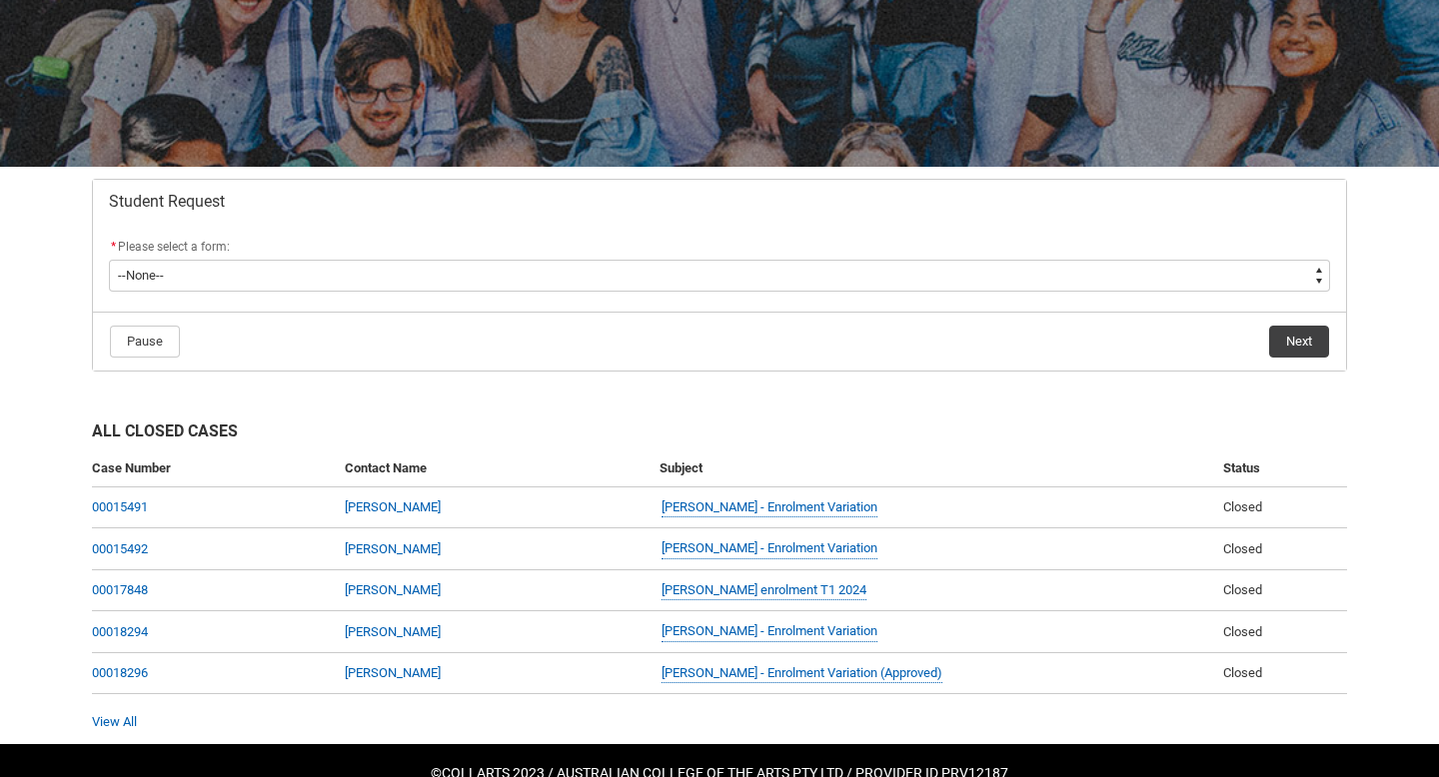
scroll to position [280, 0]
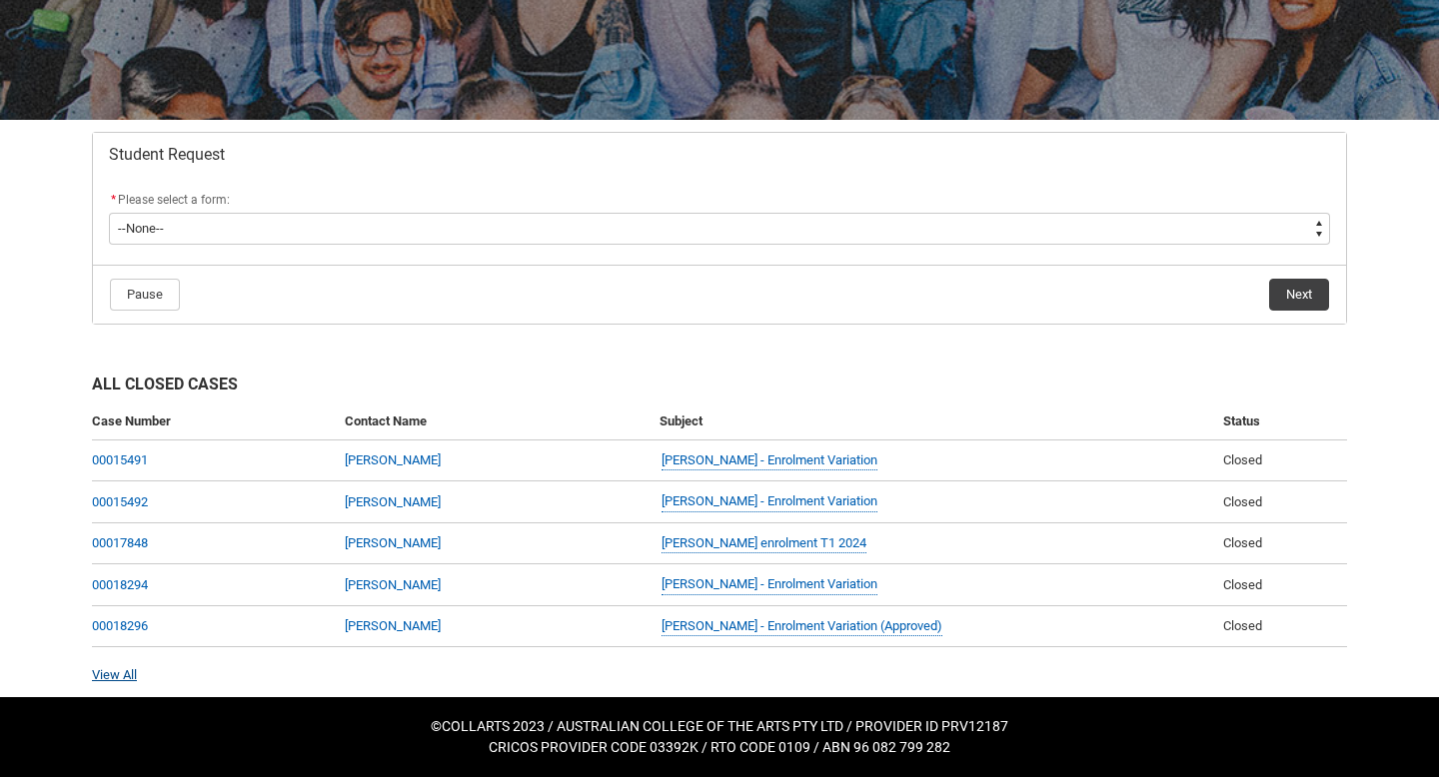
click at [131, 675] on link "View All" at bounding box center [114, 675] width 45 height 15
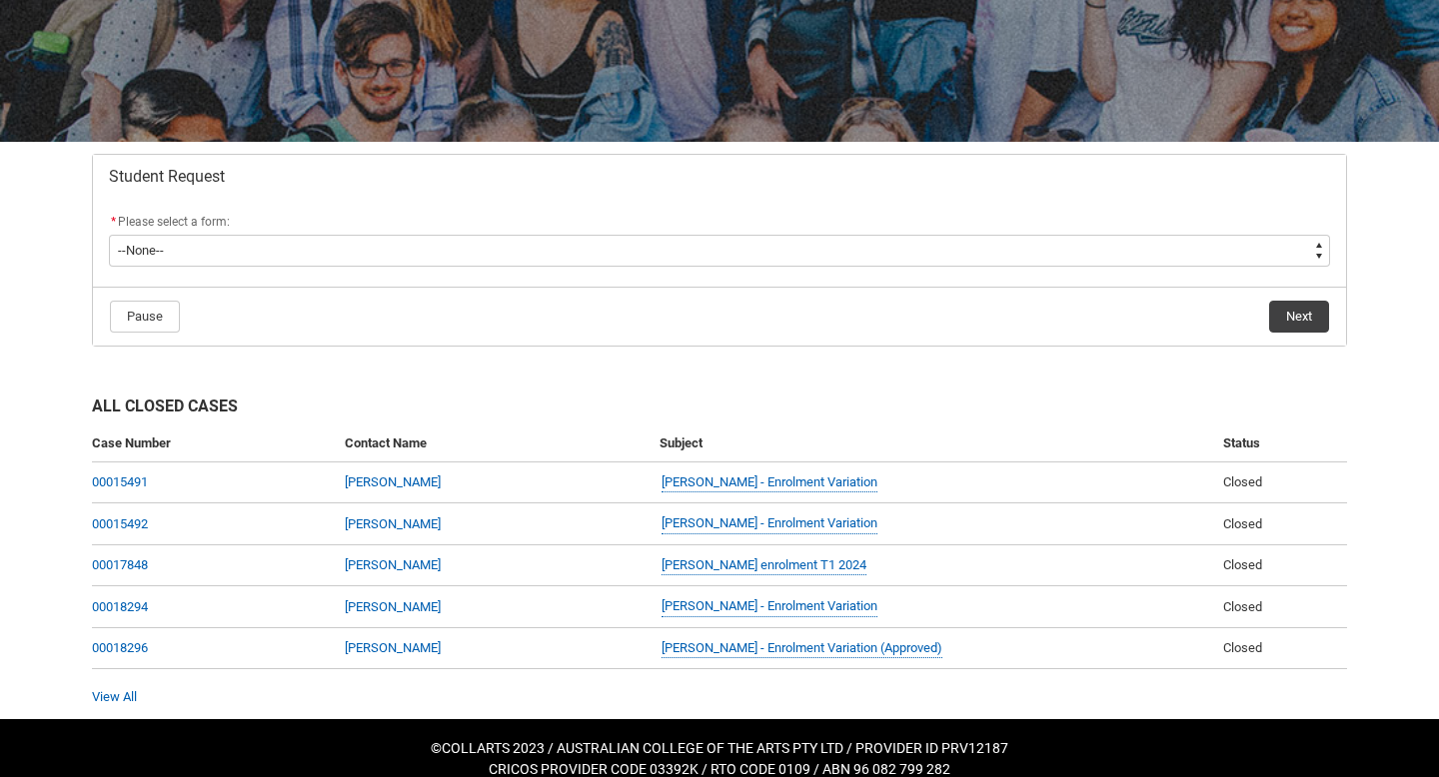
scroll to position [280, 0]
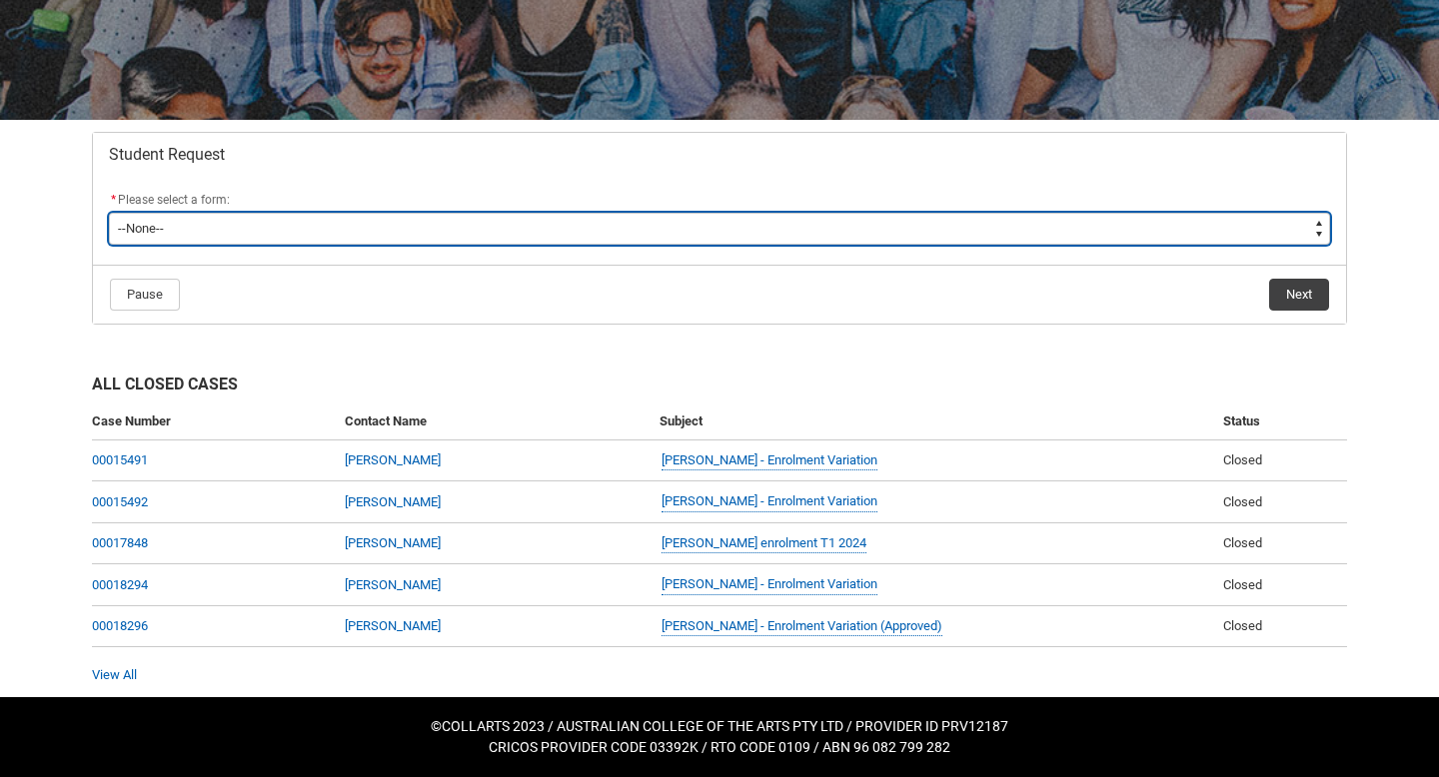
click at [1126, 233] on select "--None-- Academic Transcript Application to Appeal Assignment Extension Change …" at bounding box center [719, 229] width 1221 height 32
type lightning-select "Academic_Transcript_Choice"
select select "Academic_Transcript_Choice"
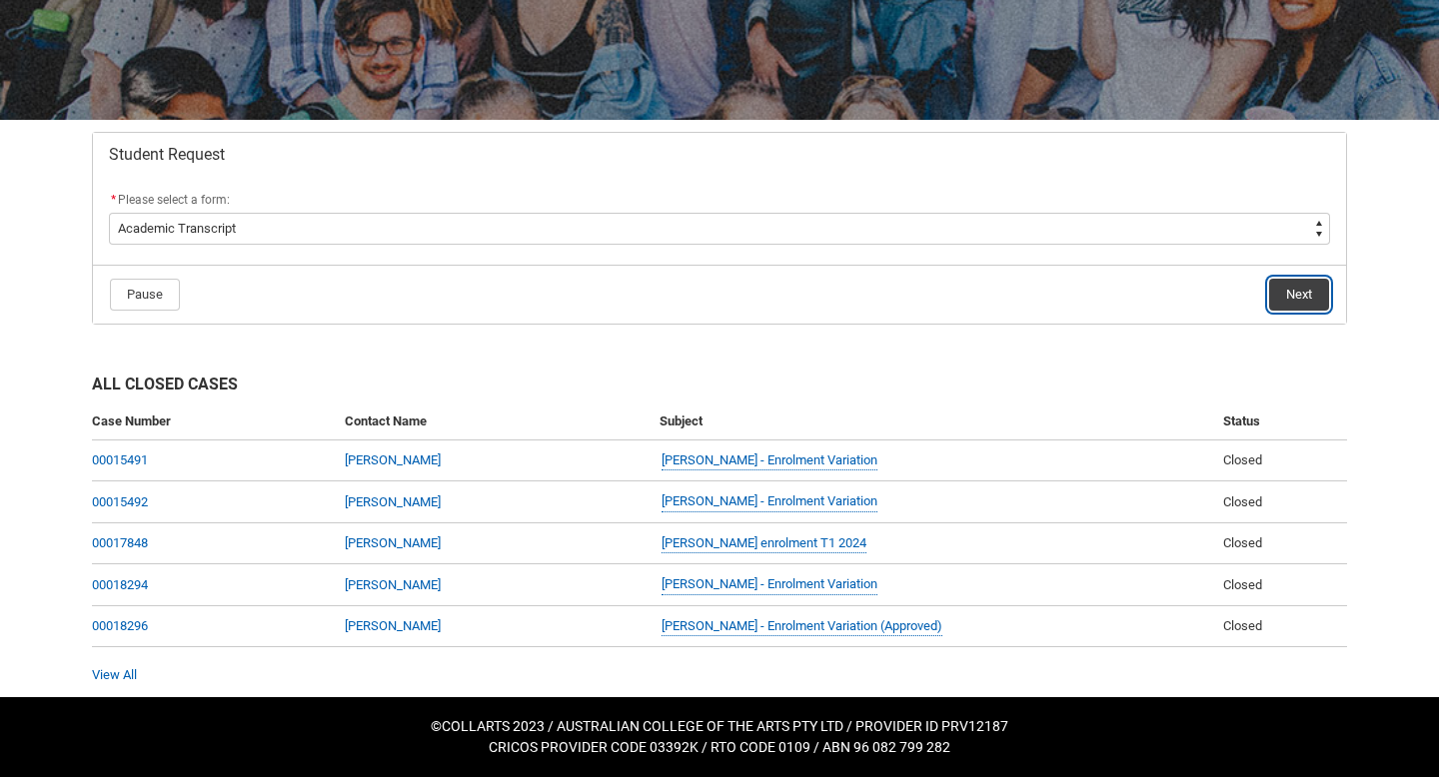
click at [1295, 297] on button "Next" at bounding box center [1299, 295] width 60 height 32
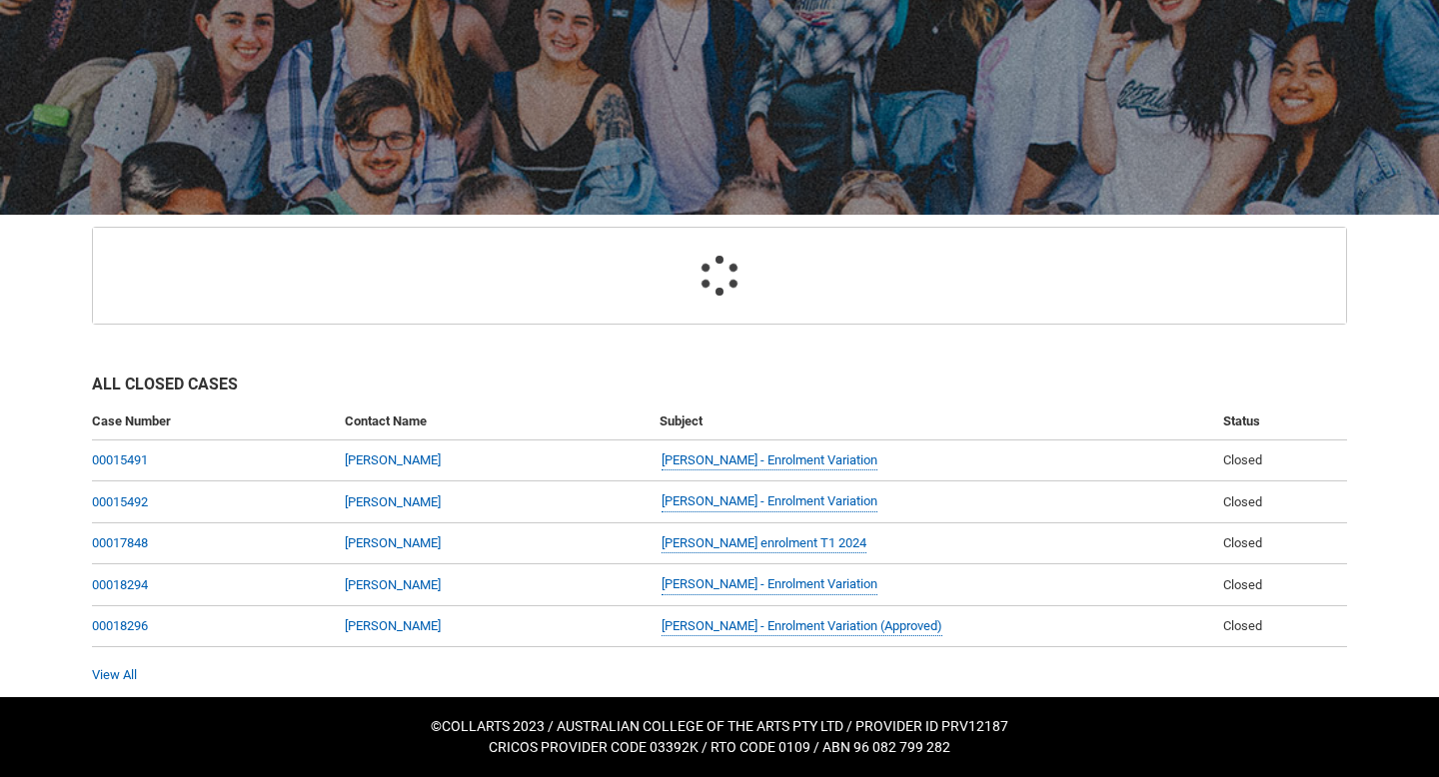
scroll to position [213, 0]
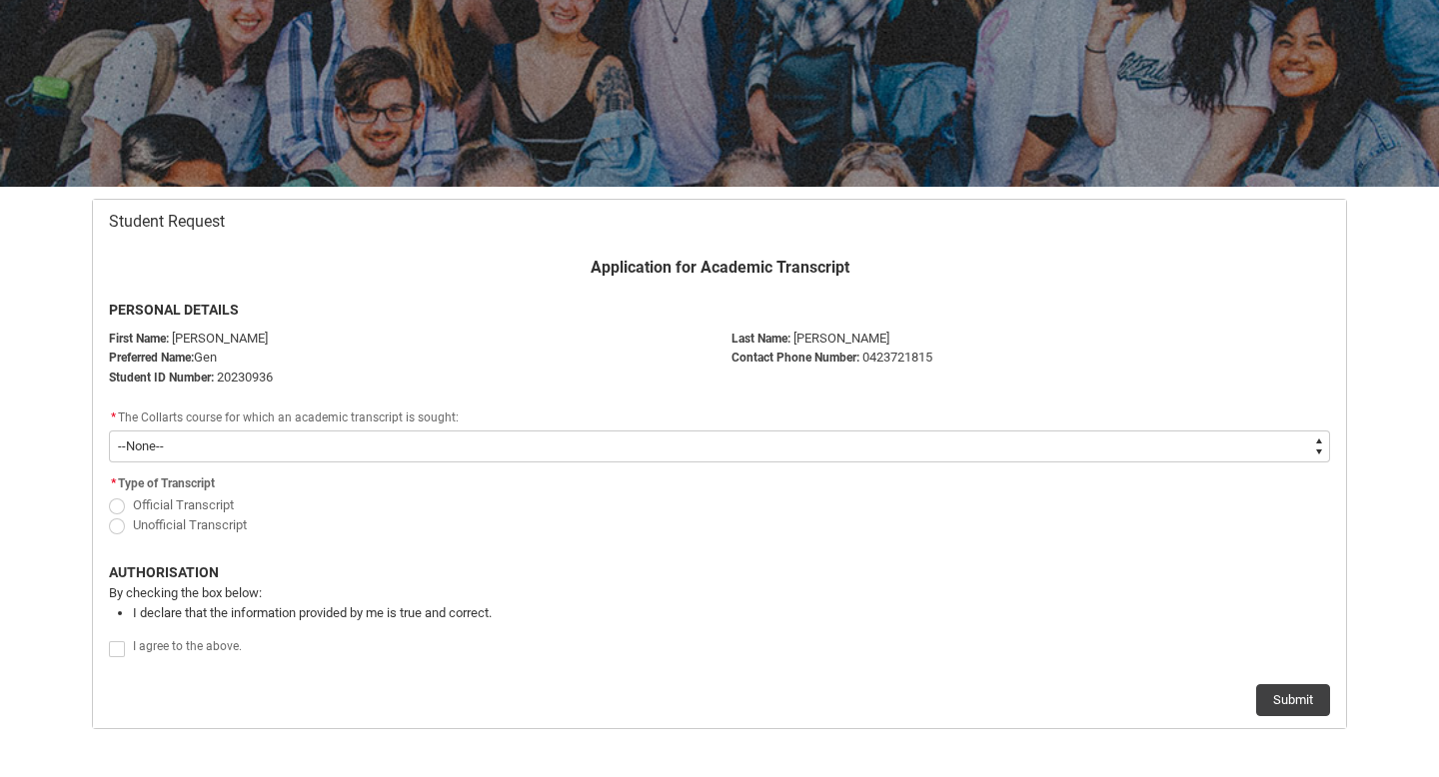
click at [117, 508] on span "Redu_Student_Request flow" at bounding box center [117, 507] width 16 height 16
click at [109, 495] on input "Official Transcript" at bounding box center [108, 494] width 1 height 1
radio input "true"
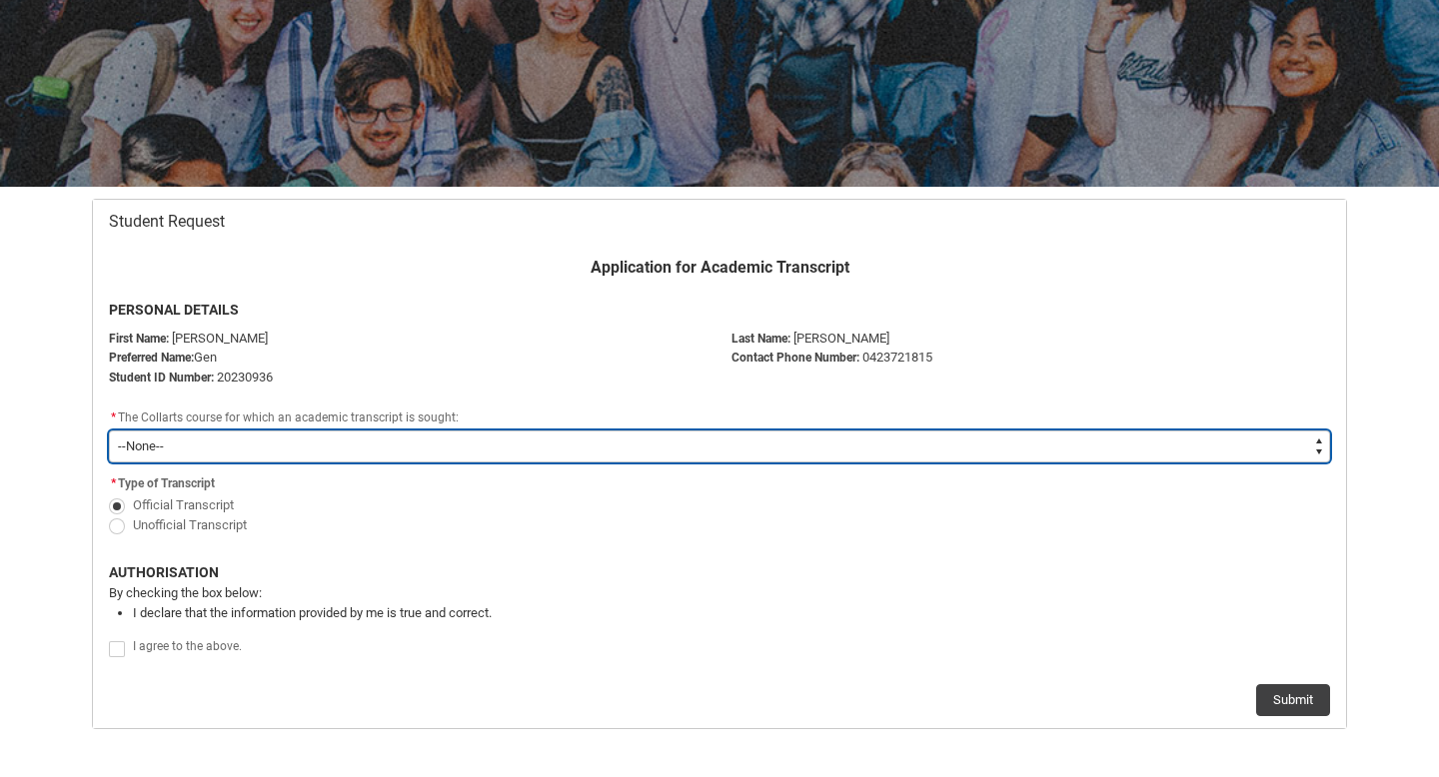
click at [419, 448] on select "--None-- Bachelor of Arts (Interior Design)" at bounding box center [719, 447] width 1221 height 32
type lightning-select "recordPicklist_ProgramEnrollment_Transcript.a0jOZ000003EZ2cYAG"
select select "recordPicklist_ProgramEnrollment_Transcript.a0jOZ000003EZ2cYAG"
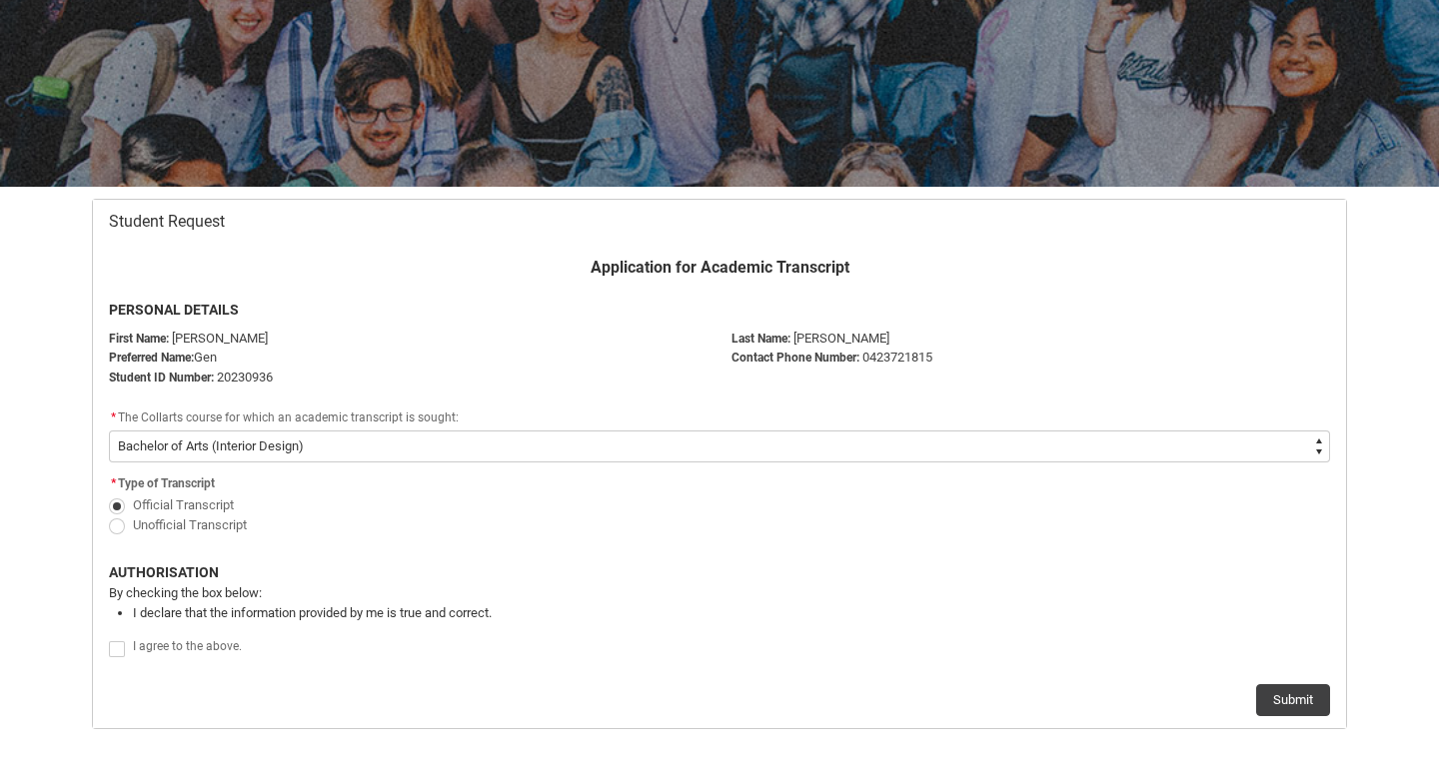
click at [118, 645] on span "Redu_Student_Request flow" at bounding box center [117, 650] width 16 height 16
click at [109, 639] on input "Redu_Student_Request flow" at bounding box center [108, 638] width 1 height 1
type lightning-input "true"
checkbox input "true"
click at [1285, 693] on button "Submit" at bounding box center [1293, 701] width 74 height 32
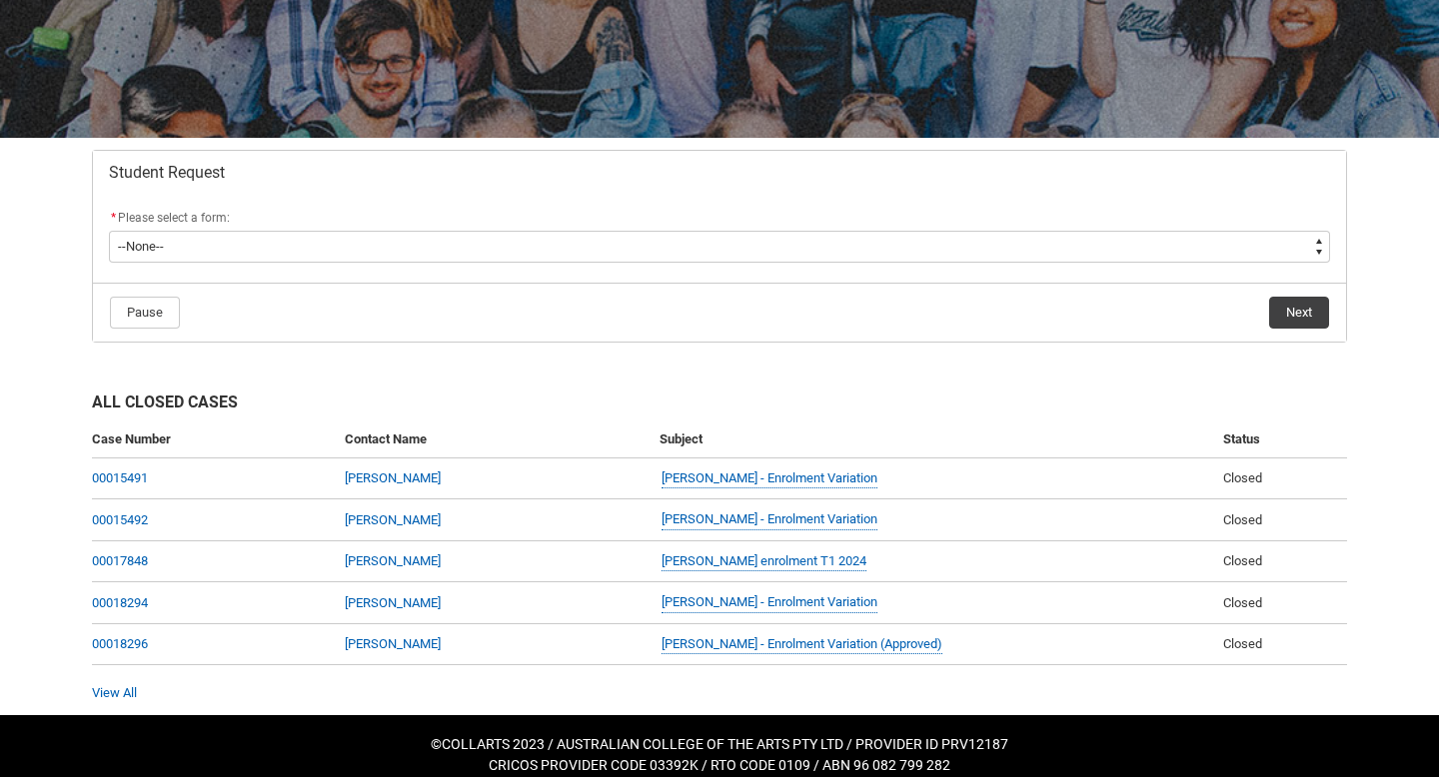
scroll to position [263, 0]
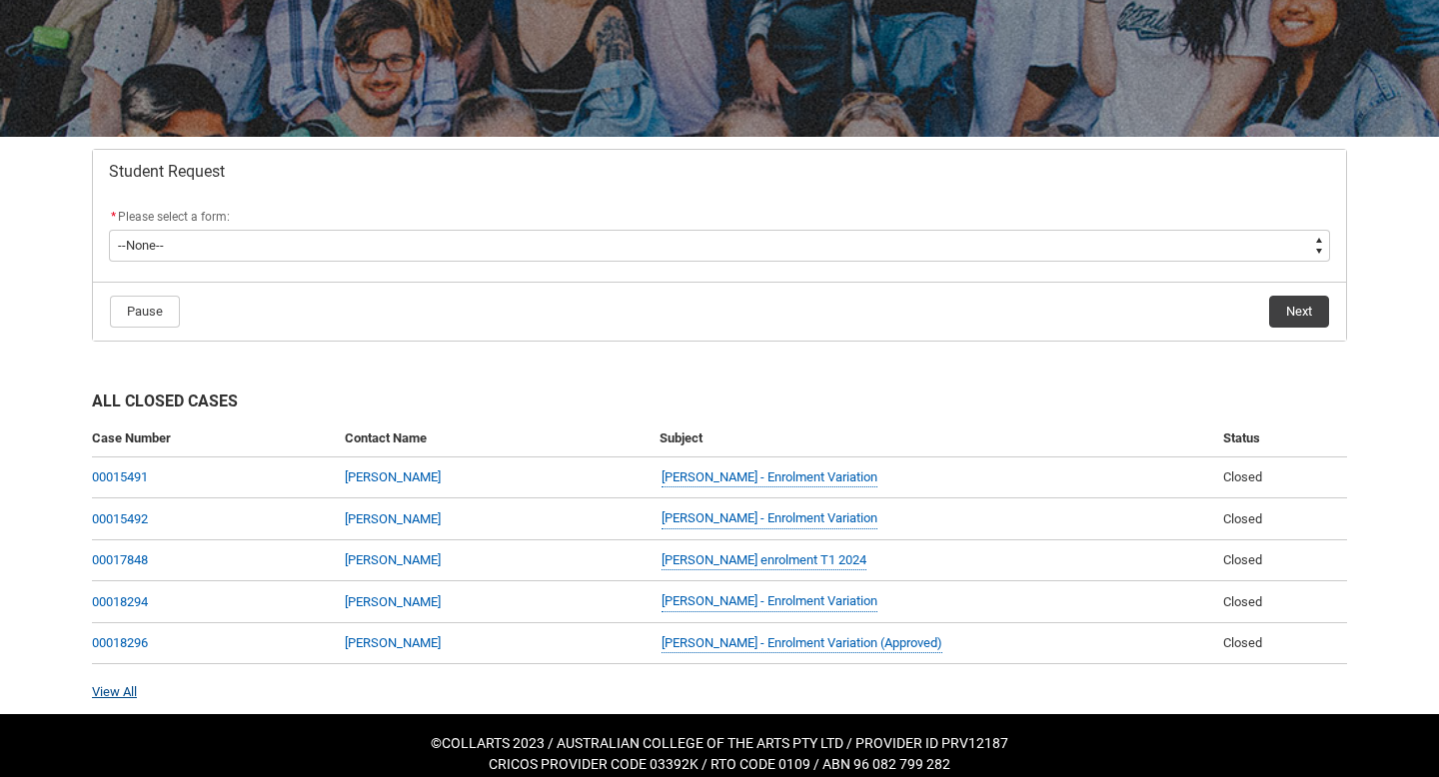
click at [125, 692] on link "View All" at bounding box center [114, 692] width 45 height 15
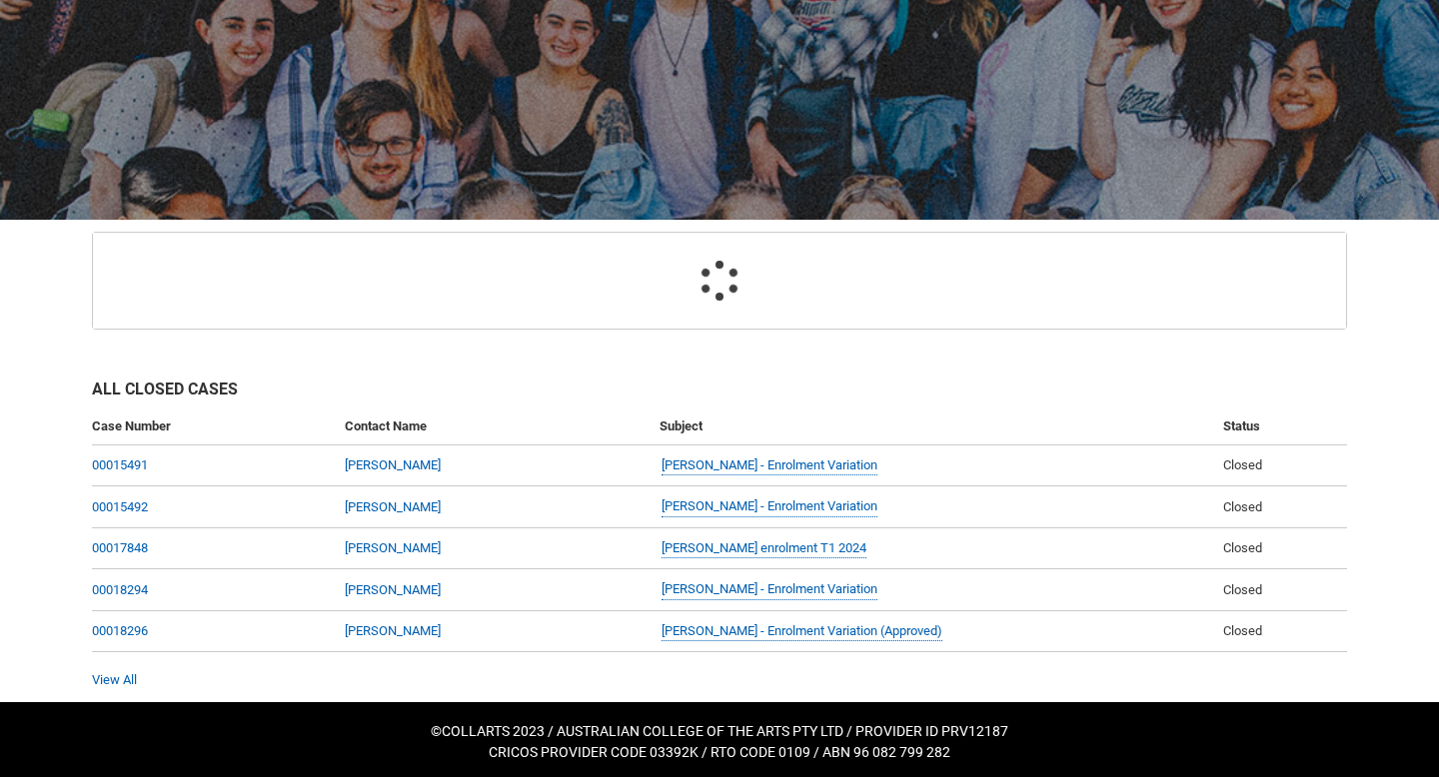
scroll to position [280, 0]
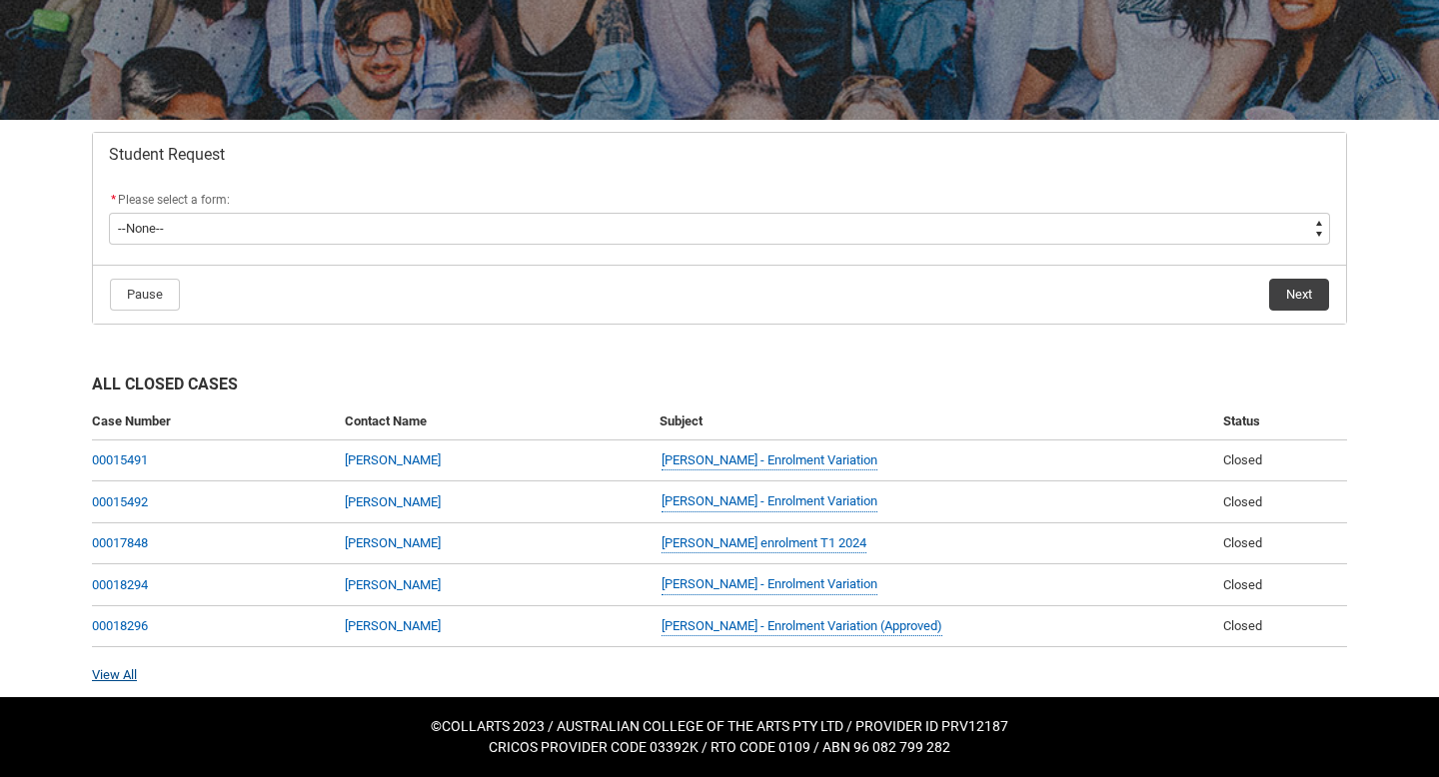
click at [133, 681] on link "View All" at bounding box center [114, 675] width 45 height 15
click at [134, 672] on link "View All" at bounding box center [114, 675] width 45 height 15
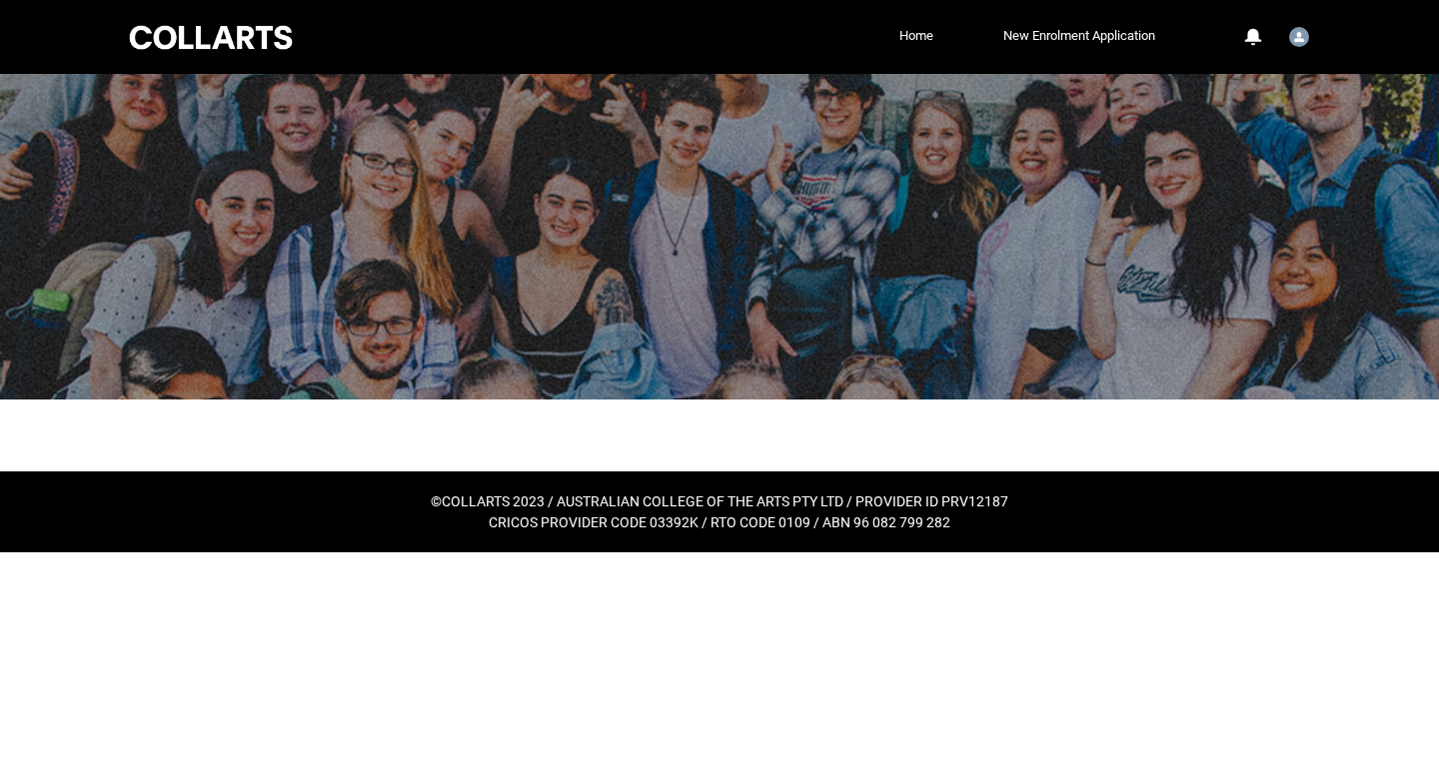
scroll to position [0, 0]
